Goal: Communication & Community: Answer question/provide support

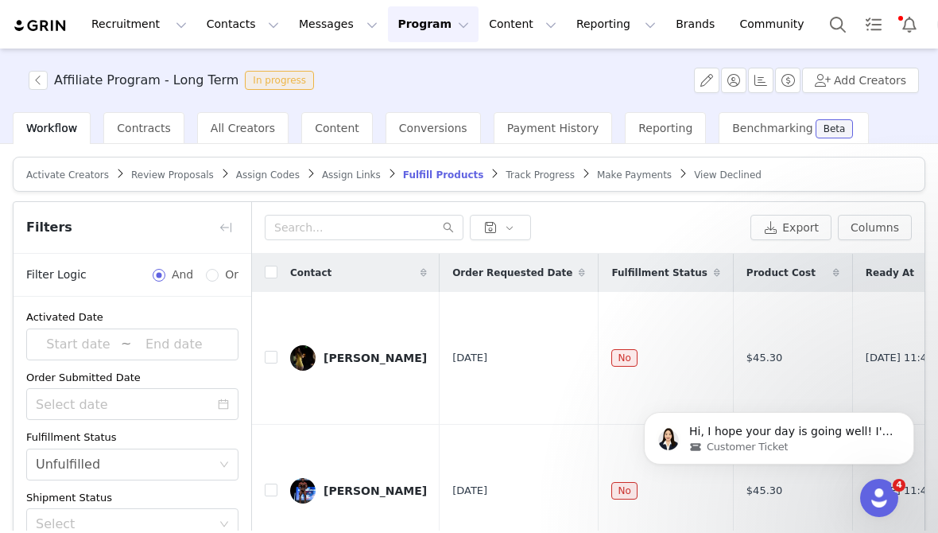
scroll to position [165, 0]
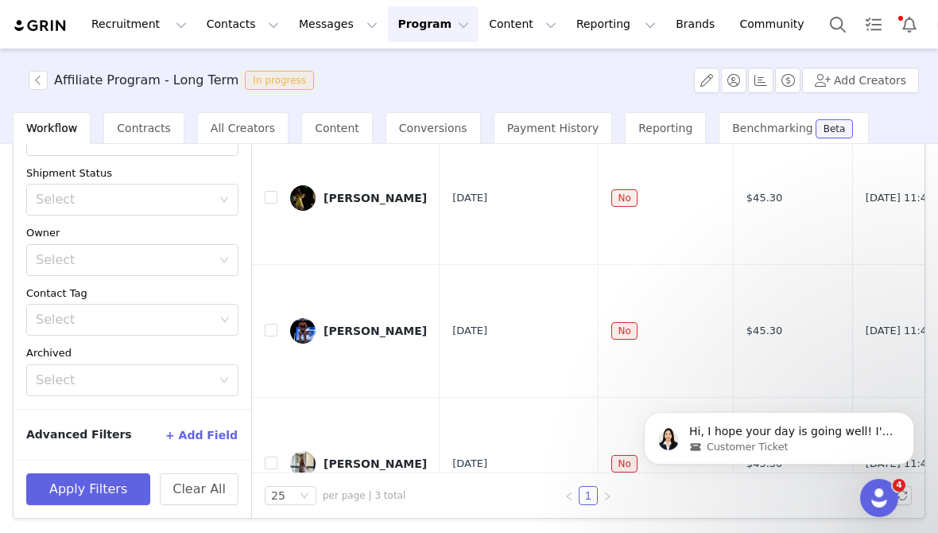
click at [388, 36] on button "Program Program" at bounding box center [433, 24] width 91 height 36
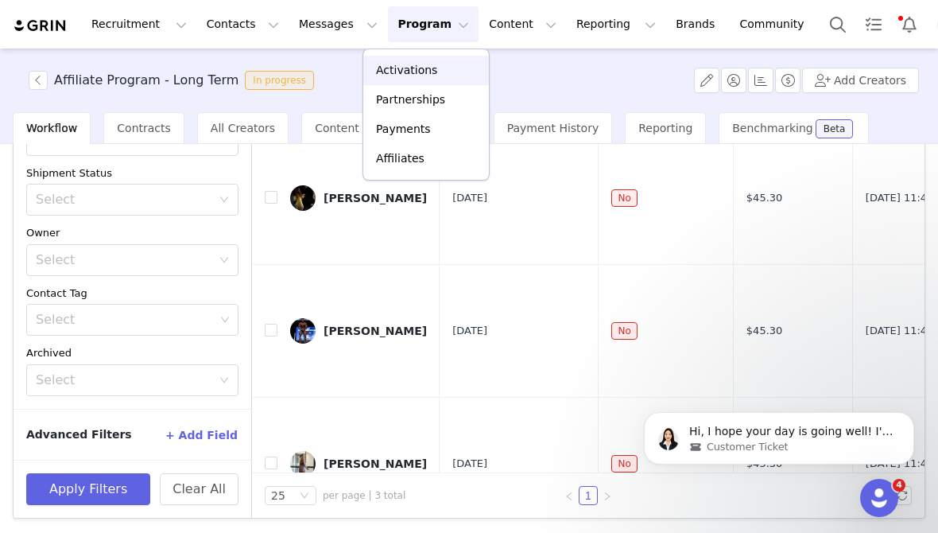
click at [395, 81] on link "Activations" at bounding box center [426, 70] width 126 height 29
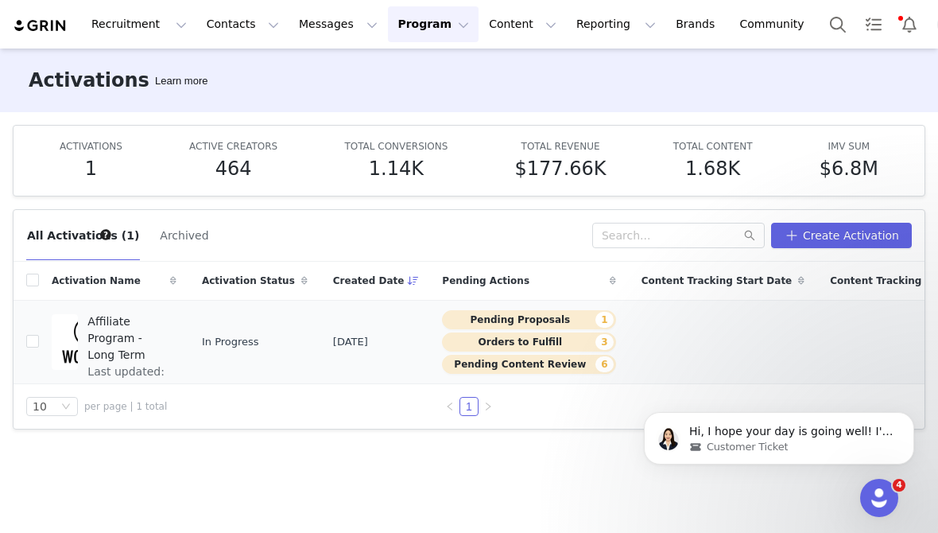
click at [297, 352] on td "In Progress" at bounding box center [254, 341] width 131 height 83
click at [114, 338] on span "Affiliate Program - Long Term" at bounding box center [126, 338] width 79 height 50
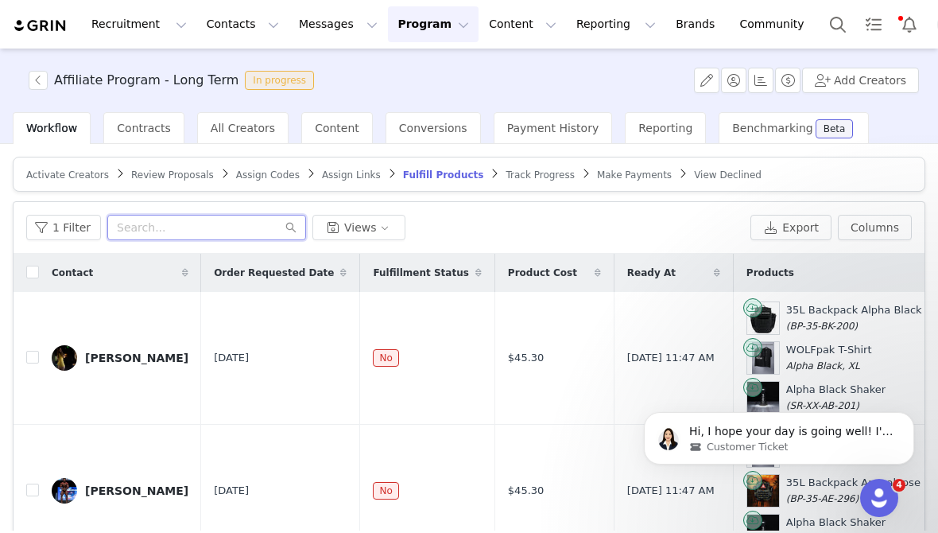
click at [163, 235] on input "text" at bounding box center [206, 227] width 199 height 25
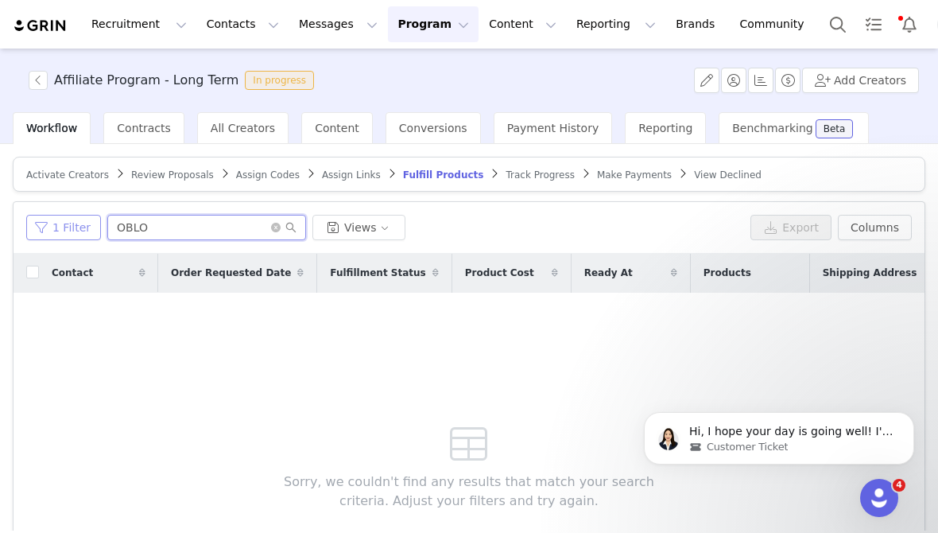
type input "OBLO"
click at [41, 225] on button "1 Filter" at bounding box center [63, 227] width 75 height 25
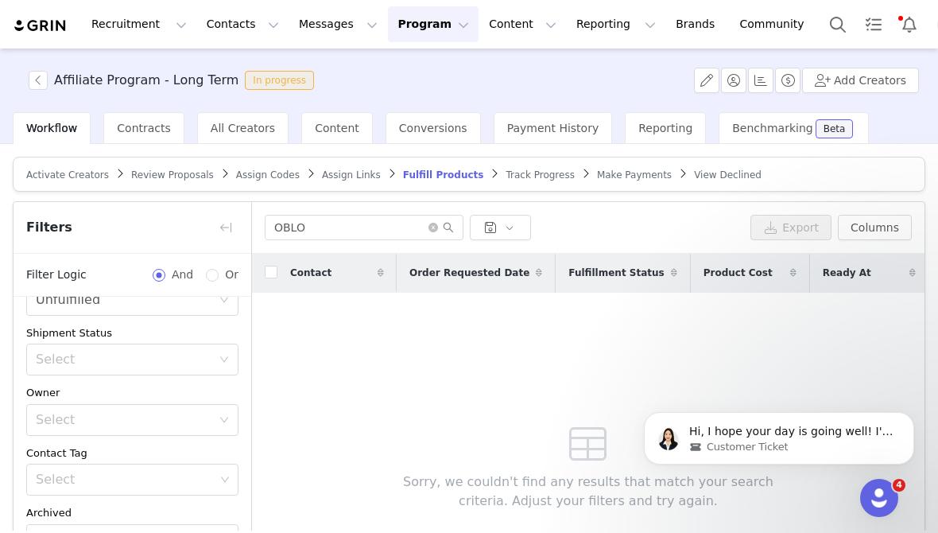
scroll to position [160, 0]
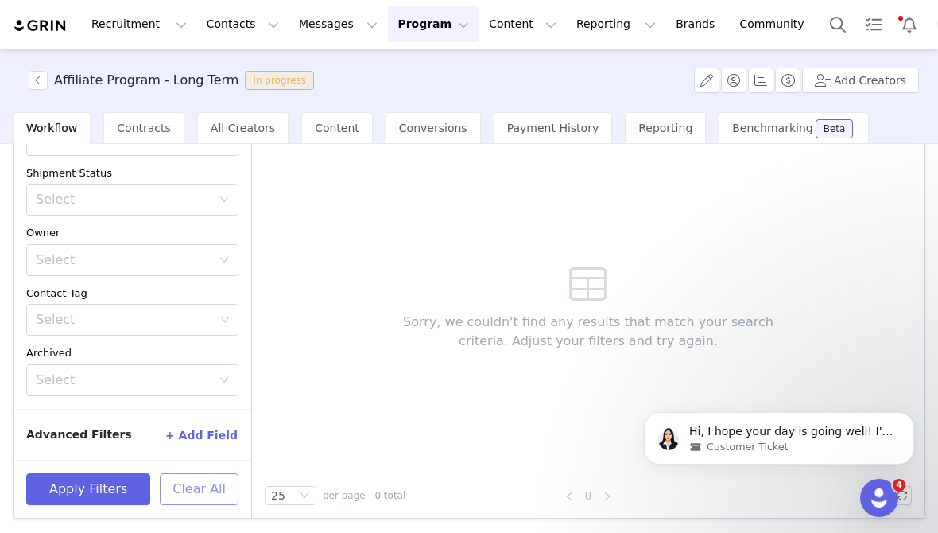
click at [195, 502] on button "Clear All" at bounding box center [199, 489] width 79 height 32
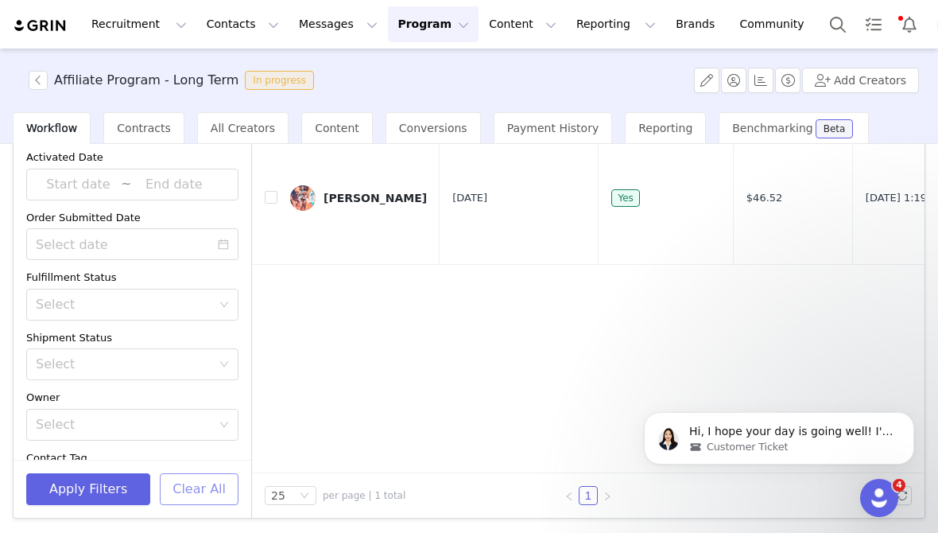
scroll to position [0, 0]
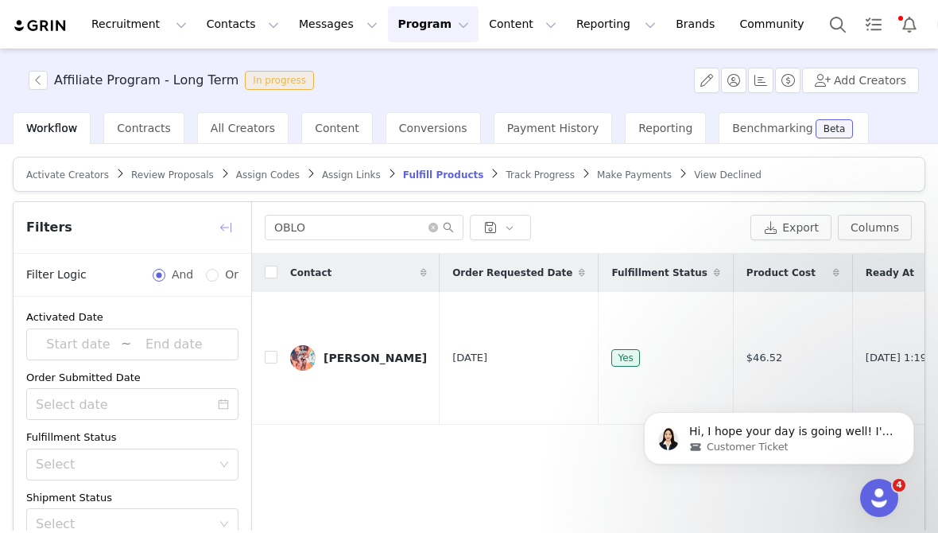
click at [227, 232] on button "button" at bounding box center [225, 227] width 25 height 25
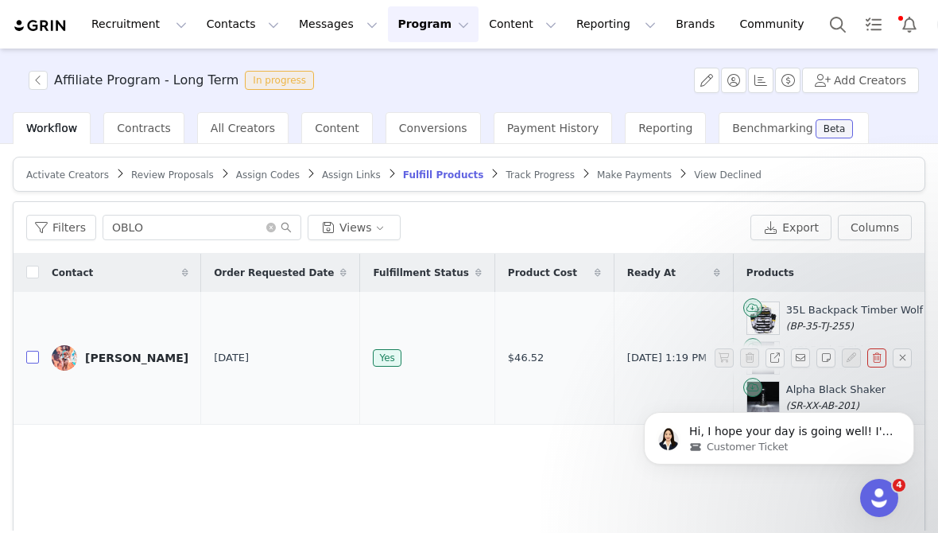
click at [30, 355] on input "checkbox" at bounding box center [32, 357] width 13 height 13
checkbox input "true"
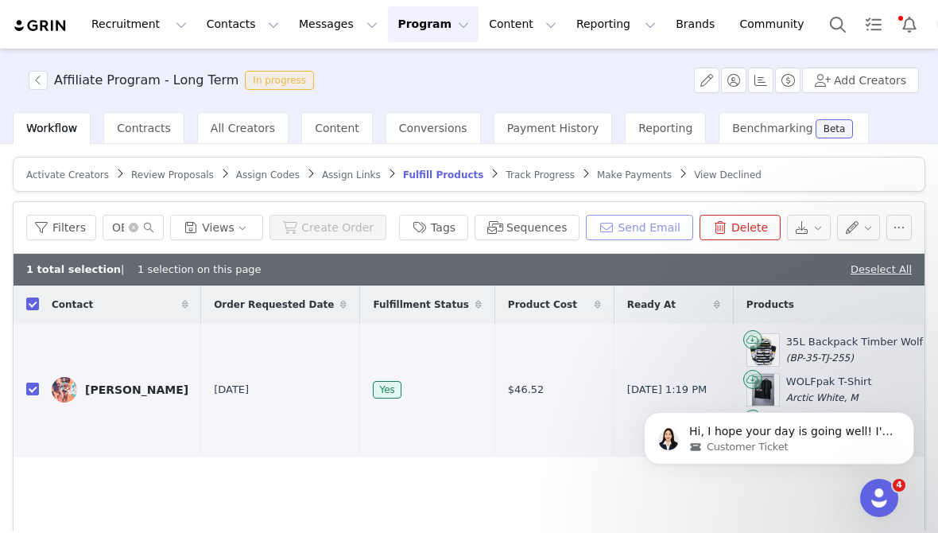
click at [636, 231] on button "Send Email" at bounding box center [639, 227] width 107 height 25
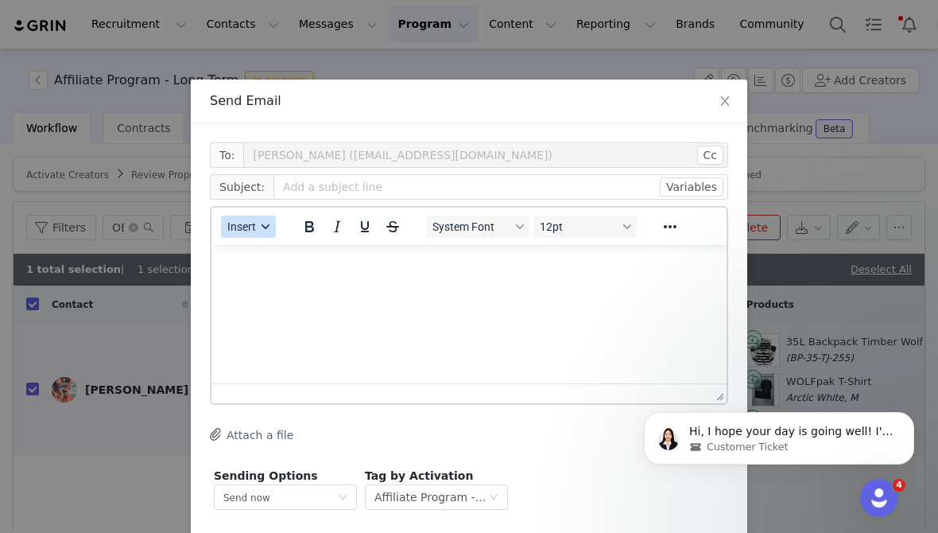
click at [241, 220] on span "Insert" at bounding box center [241, 226] width 29 height 13
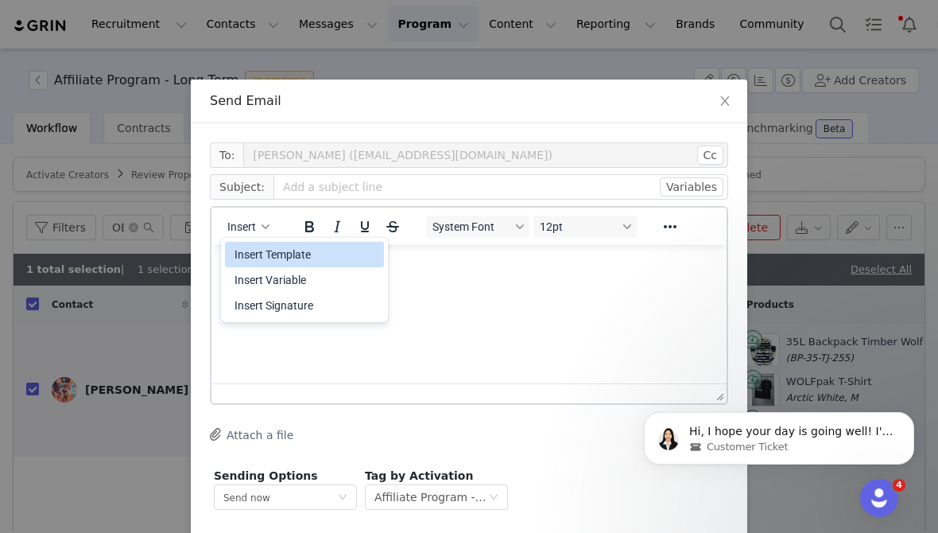
click at [242, 251] on div "Insert Template" at bounding box center [305, 254] width 143 height 19
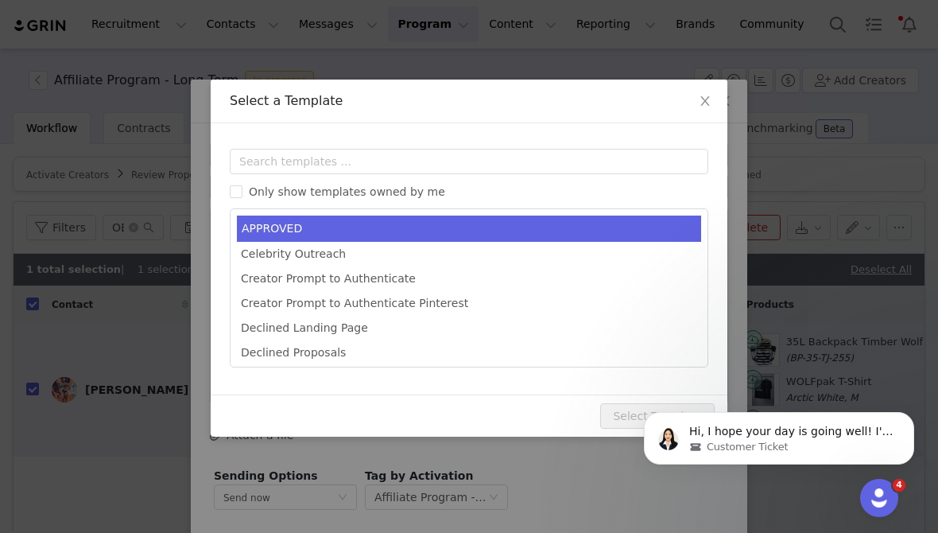
type input "Welcome to the PAK!"
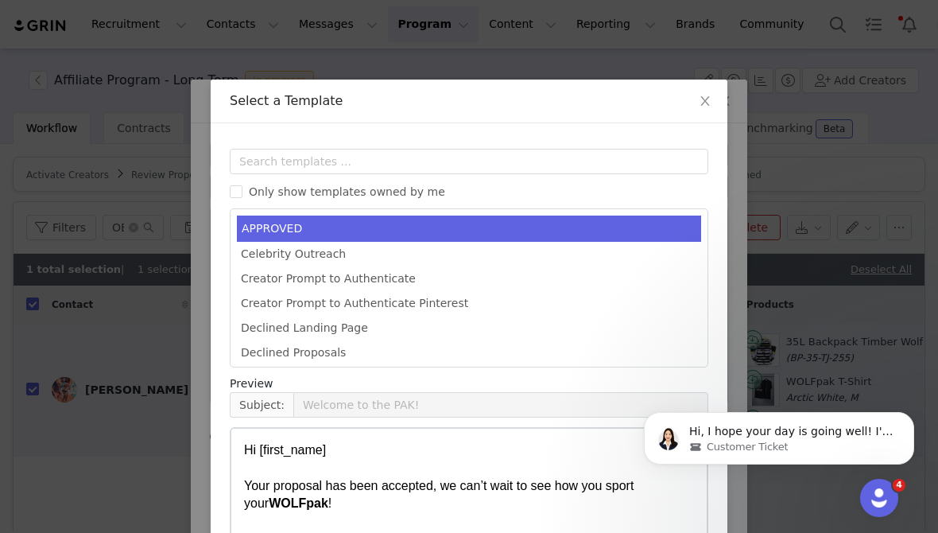
click at [256, 222] on li "APPROVED" at bounding box center [469, 228] width 464 height 26
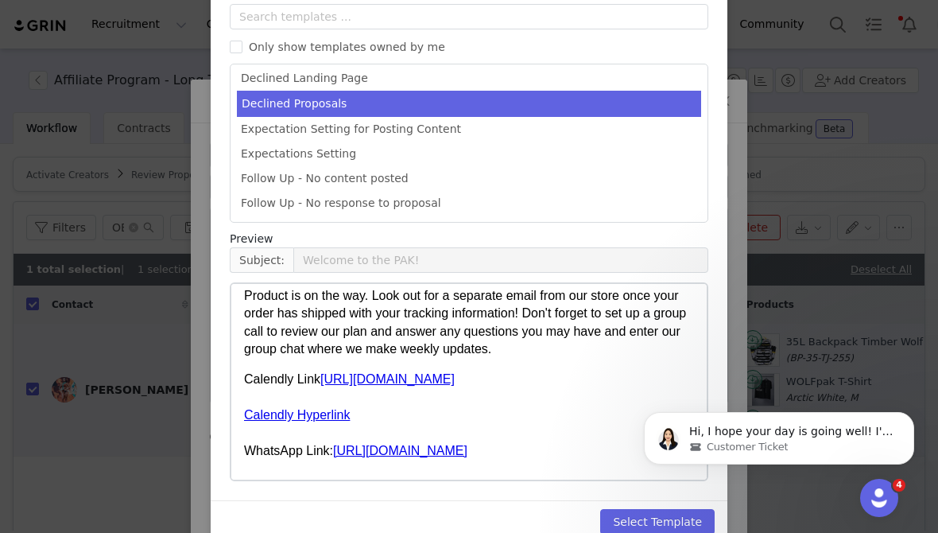
scroll to position [173, 0]
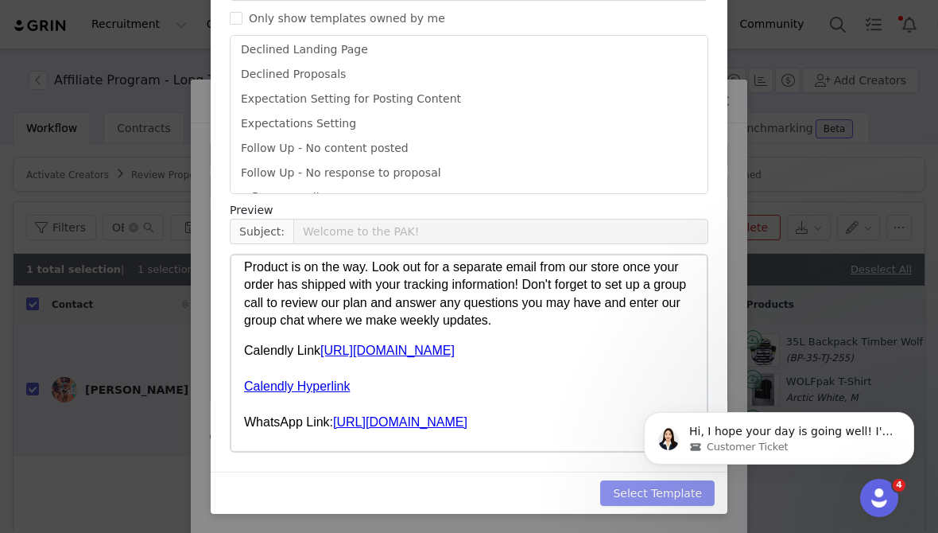
click at [631, 493] on button "Select Template" at bounding box center [657, 492] width 114 height 25
type input "Welcome to the PAK!"
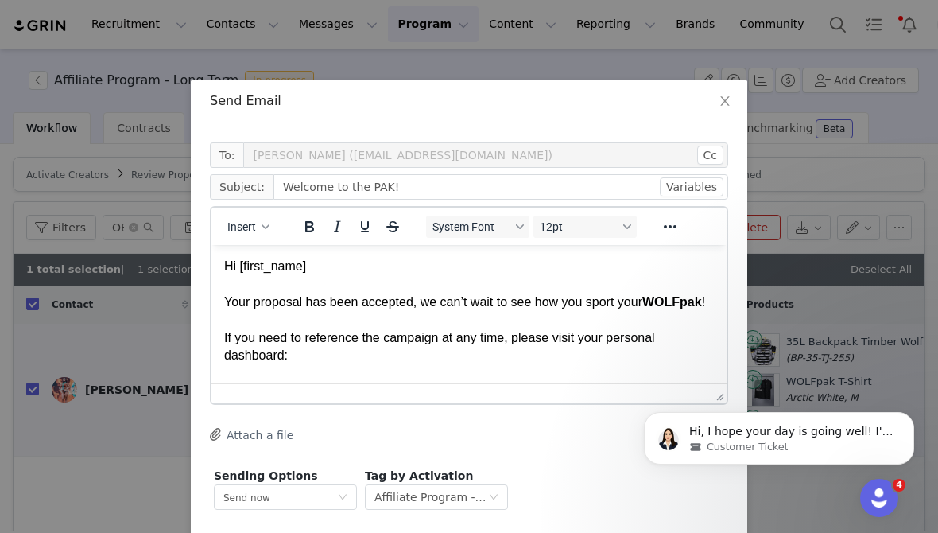
scroll to position [77, 0]
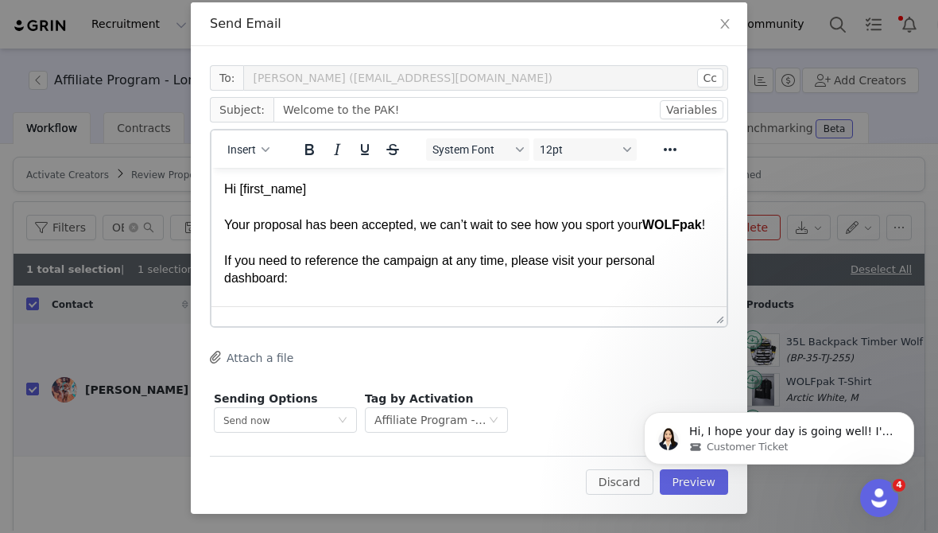
click at [715, 483] on html "Hi, I hope your day is going well! I'm following up to see if you still need he…" at bounding box center [779, 433] width 318 height 111
click at [711, 486] on html "Hi, I hope your day is going well! I'm following up to see if you still need he…" at bounding box center [779, 433] width 318 height 111
click at [913, 415] on icon "Dismiss notification" at bounding box center [909, 416] width 9 height 9
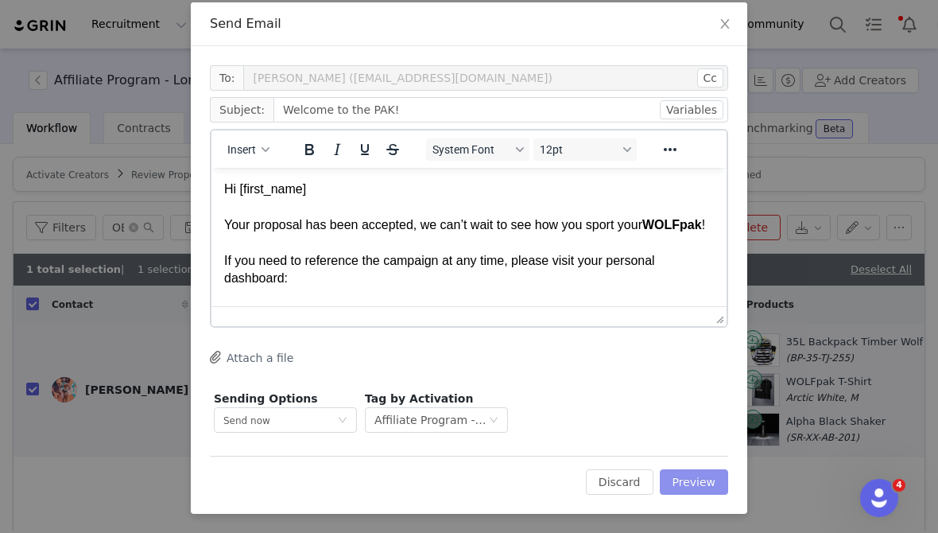
click at [696, 484] on button "Preview" at bounding box center [694, 481] width 69 height 25
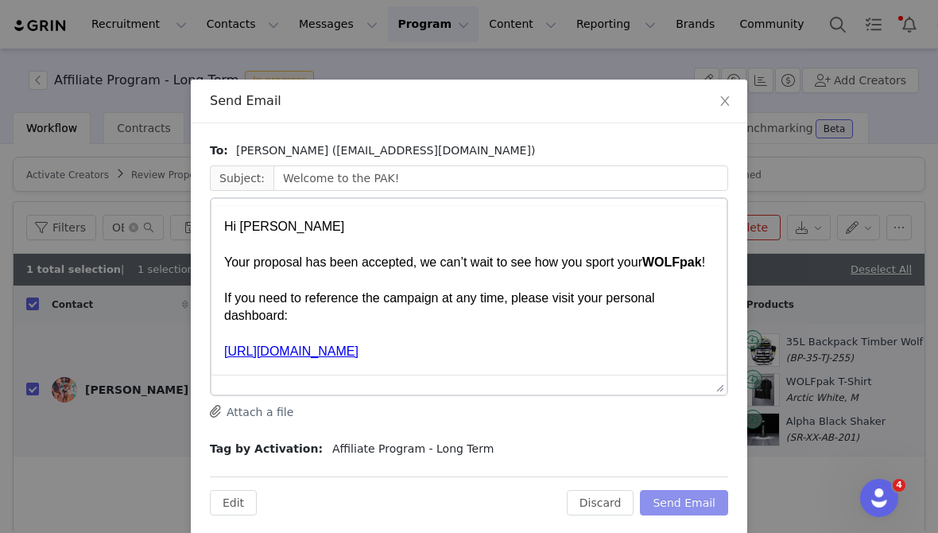
scroll to position [0, 0]
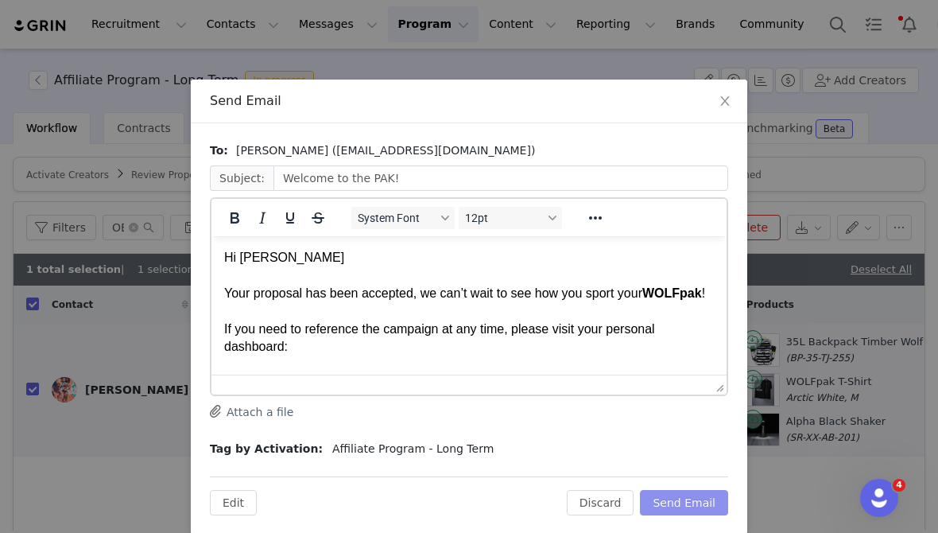
click at [693, 498] on button "Send Email" at bounding box center [684, 502] width 88 height 25
